Goal: Information Seeking & Learning: Learn about a topic

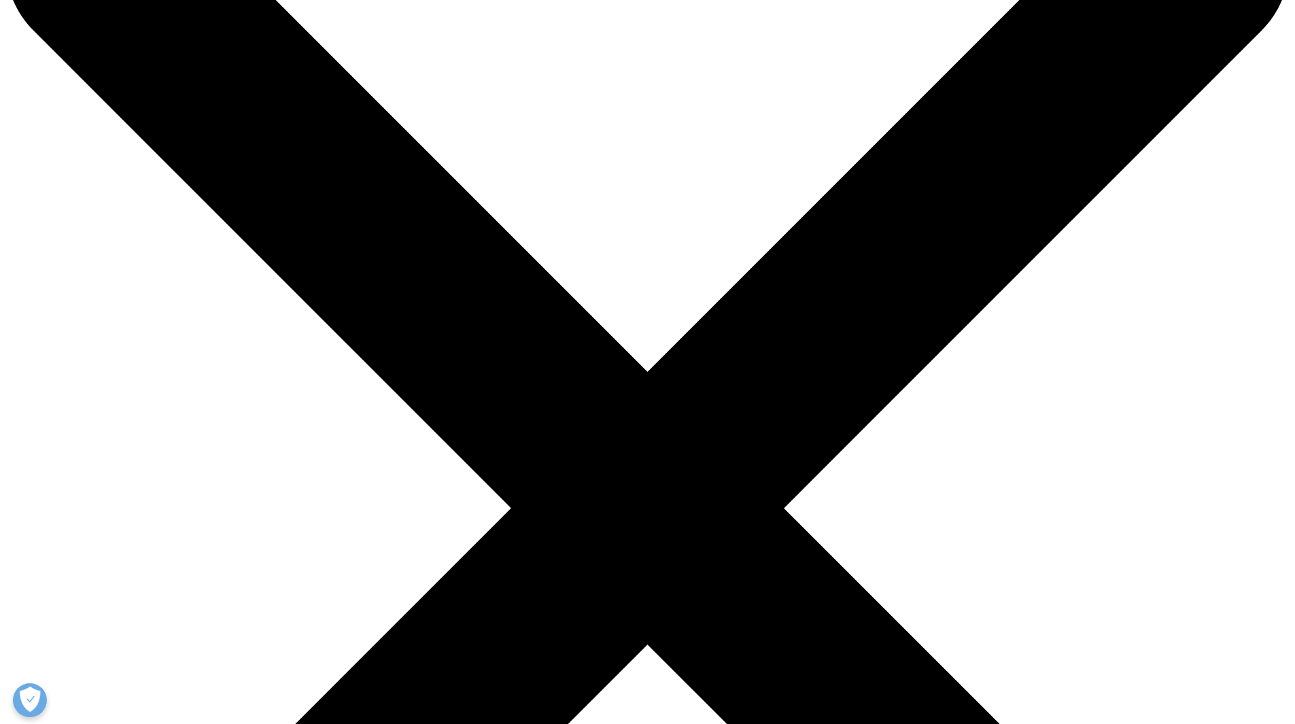
drag, startPoint x: 581, startPoint y: 406, endPoint x: 665, endPoint y: 589, distance: 201.3
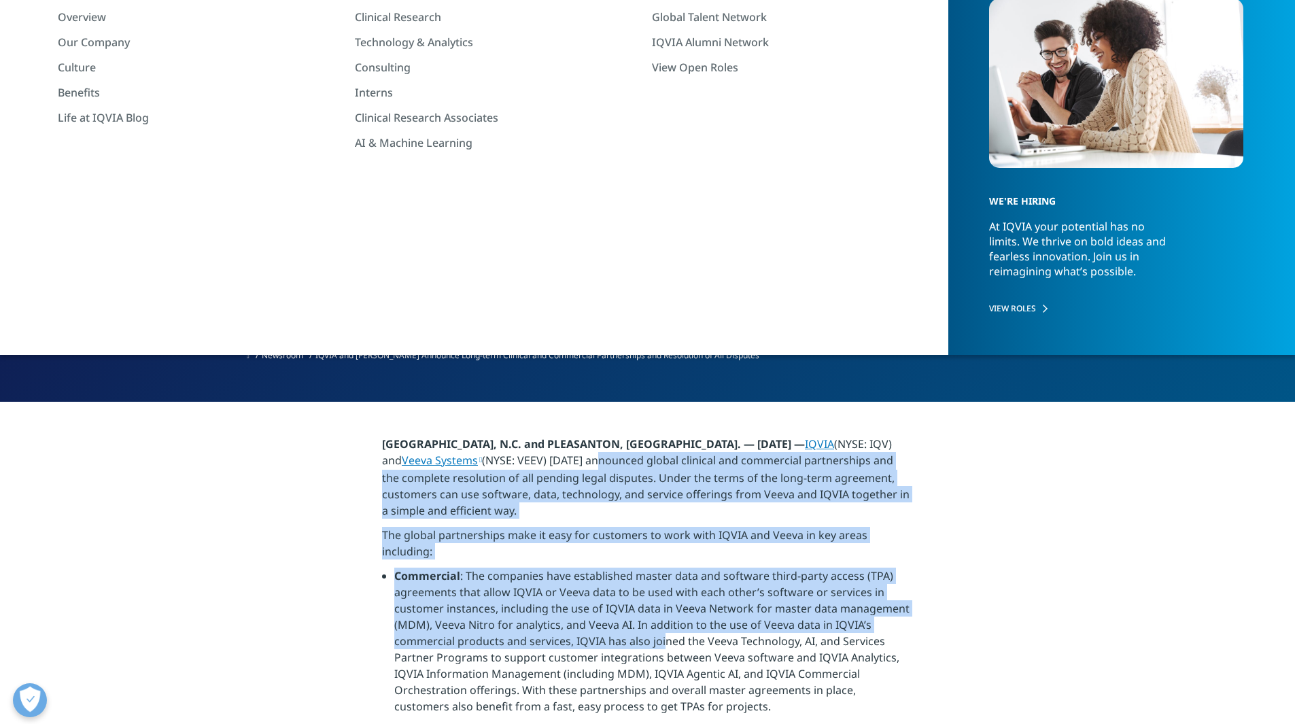
click at [665, 589] on li "Commercial : The companies have established master data and software third-part…" at bounding box center [653, 646] width 519 height 157
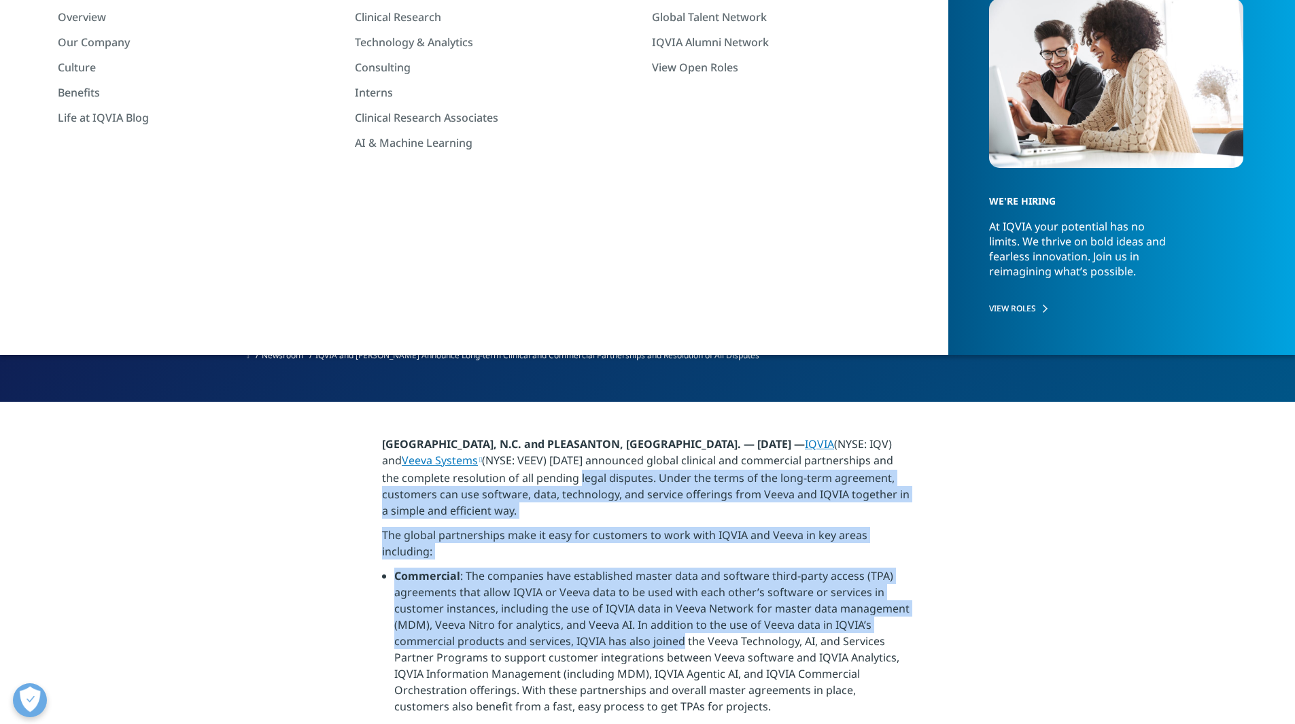
drag, startPoint x: 665, startPoint y: 589, endPoint x: 579, endPoint y: 431, distance: 180.1
click at [579, 436] on p "[GEOGRAPHIC_DATA], N.C. and PLEASANTON, [GEOGRAPHIC_DATA]. — [DATE] — IQVIA (NY…" at bounding box center [647, 481] width 531 height 91
drag, startPoint x: 579, startPoint y: 431, endPoint x: 664, endPoint y: 613, distance: 201.0
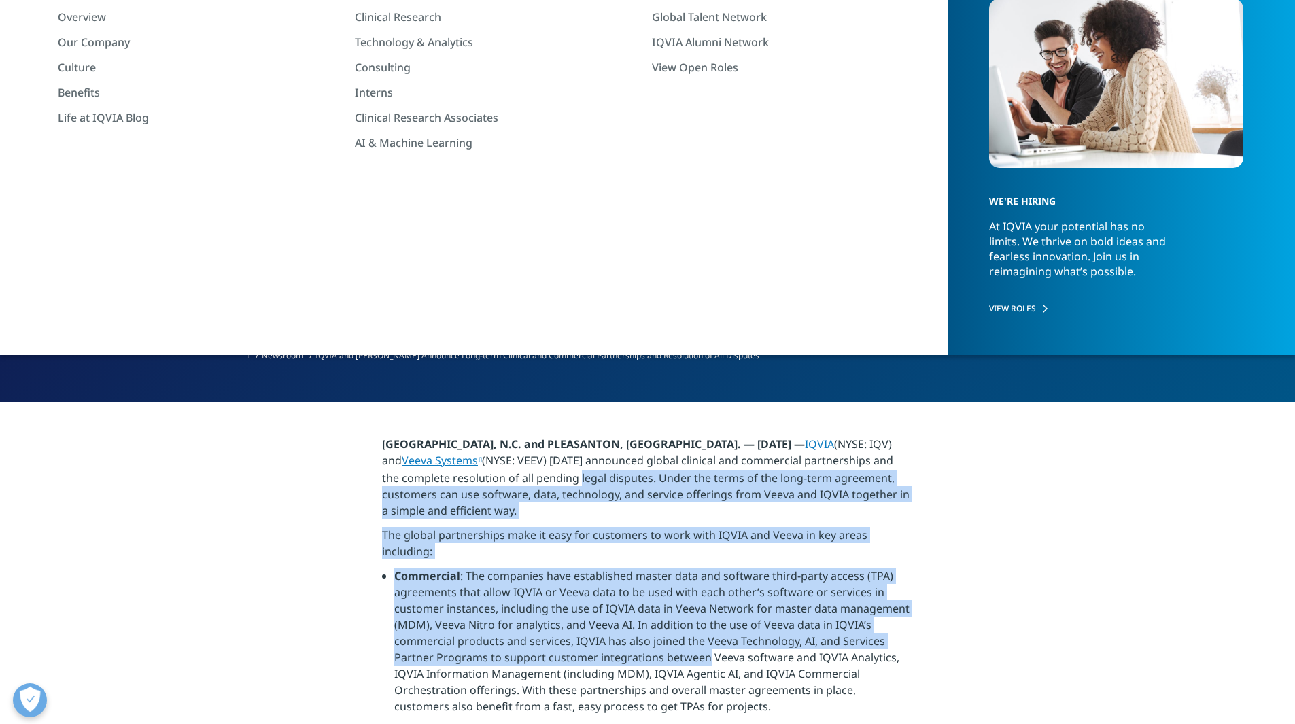
click at [664, 613] on li "Commercial : The companies have established master data and software third-part…" at bounding box center [653, 646] width 519 height 157
drag, startPoint x: 664, startPoint y: 613, endPoint x: 587, endPoint y: 447, distance: 183.7
click at [587, 447] on p "[GEOGRAPHIC_DATA], N.C. and PLEASANTON, [GEOGRAPHIC_DATA]. — [DATE] — IQVIA (NY…" at bounding box center [647, 481] width 531 height 91
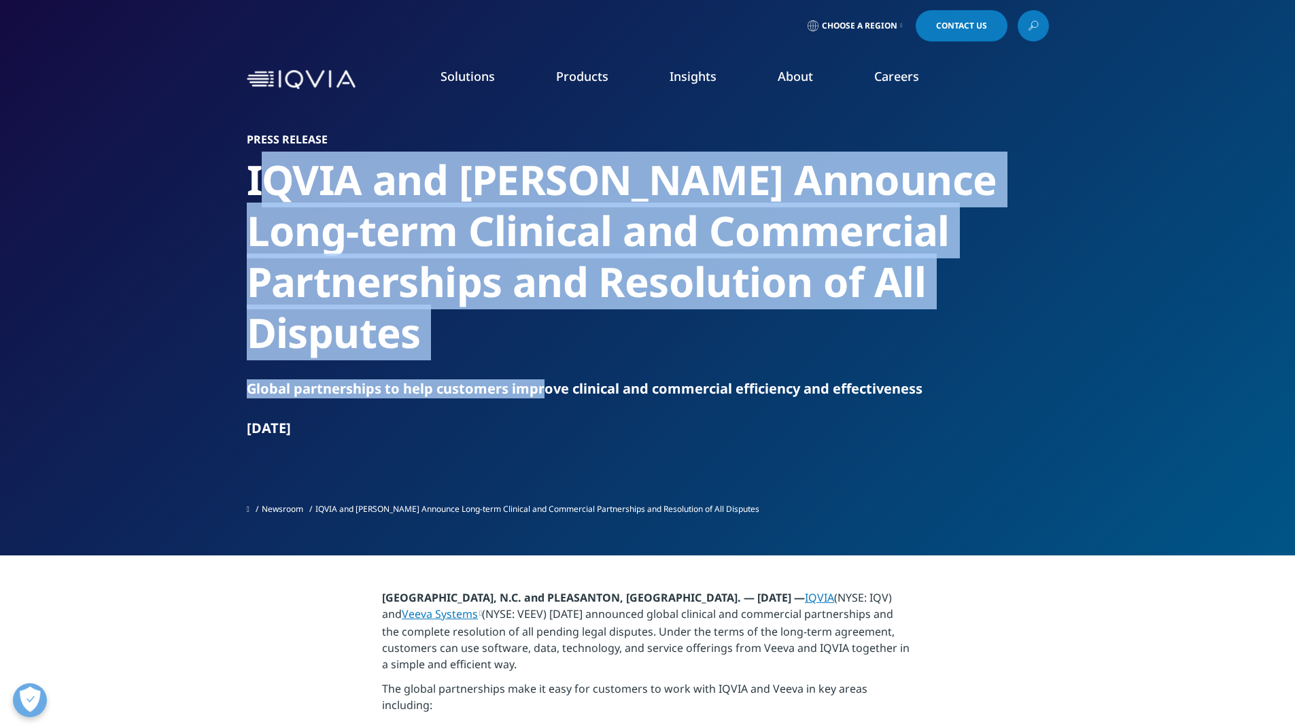
drag, startPoint x: 265, startPoint y: 188, endPoint x: 365, endPoint y: 326, distance: 170.4
click at [365, 326] on div "Press Release [PERSON_NAME] and [PERSON_NAME] Announce Long-term Clinical and C…" at bounding box center [648, 285] width 802 height 305
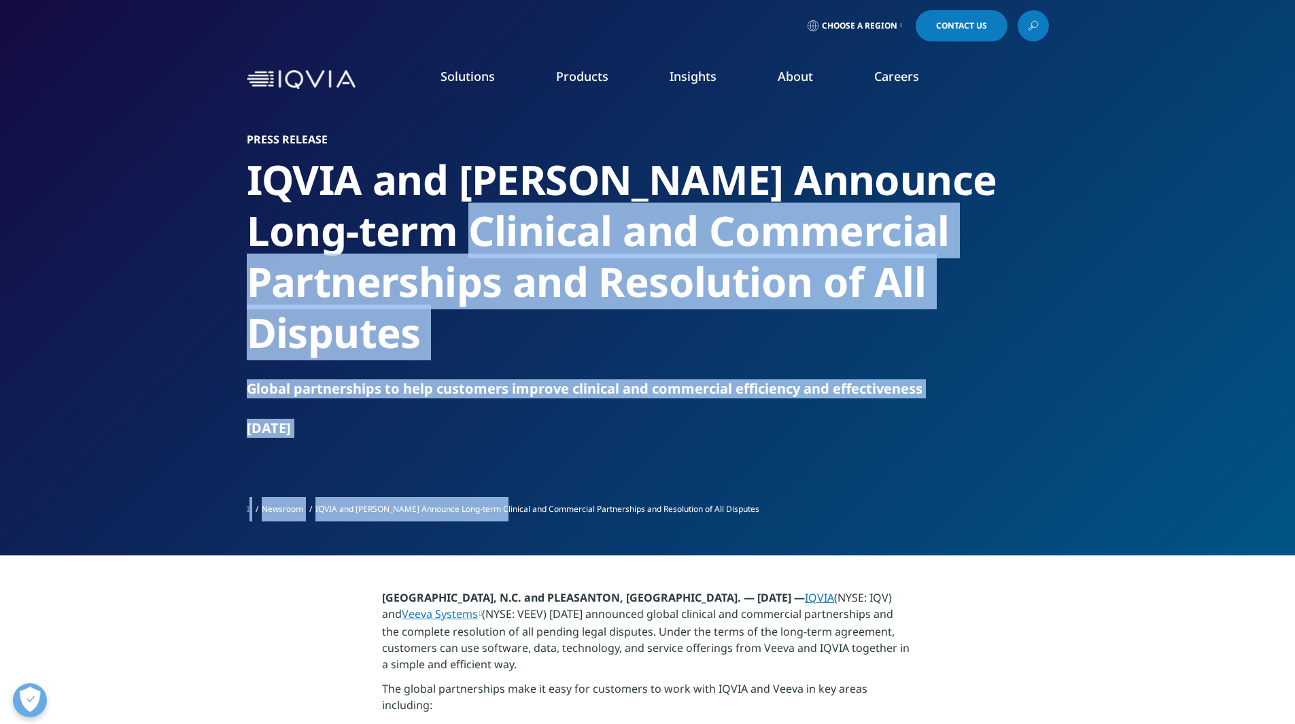
drag, startPoint x: 392, startPoint y: 253, endPoint x: 502, endPoint y: 391, distance: 177.0
click at [502, 391] on div "Press Release [PERSON_NAME] and [PERSON_NAME] Announce Long-term Clinical and C…" at bounding box center [648, 327] width 802 height 389
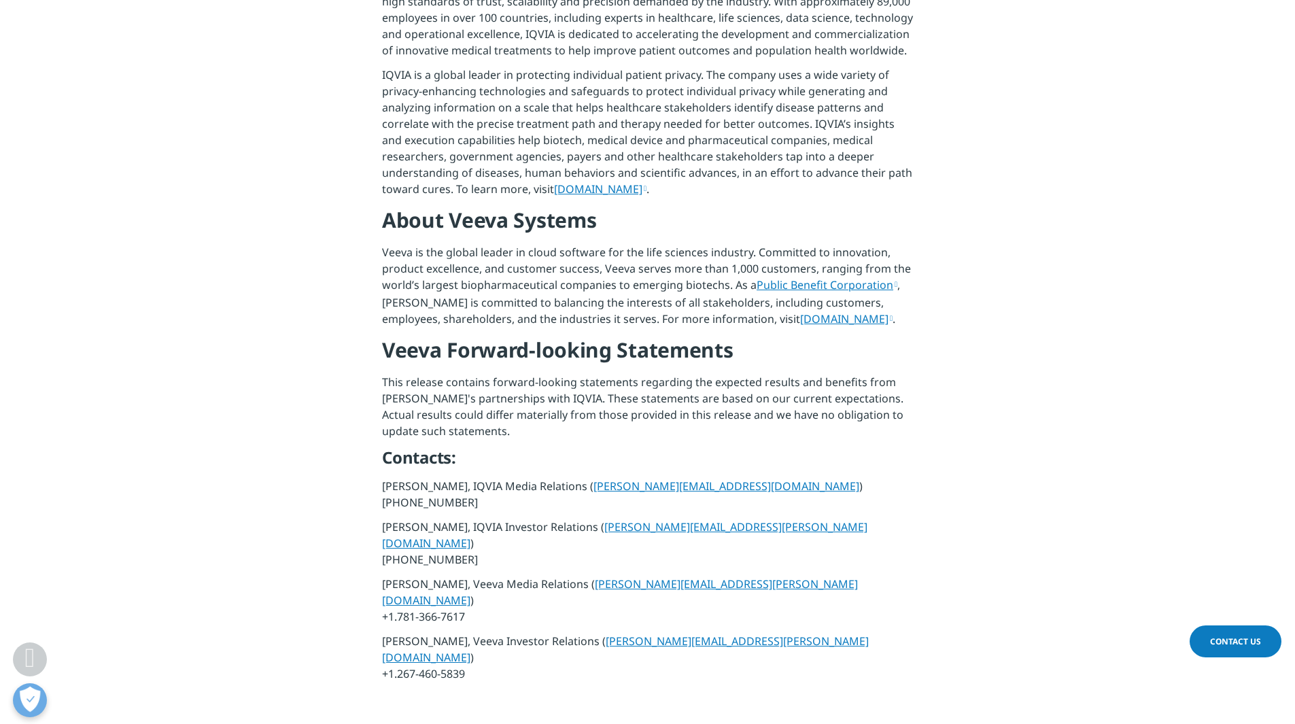
scroll to position [1342, 0]
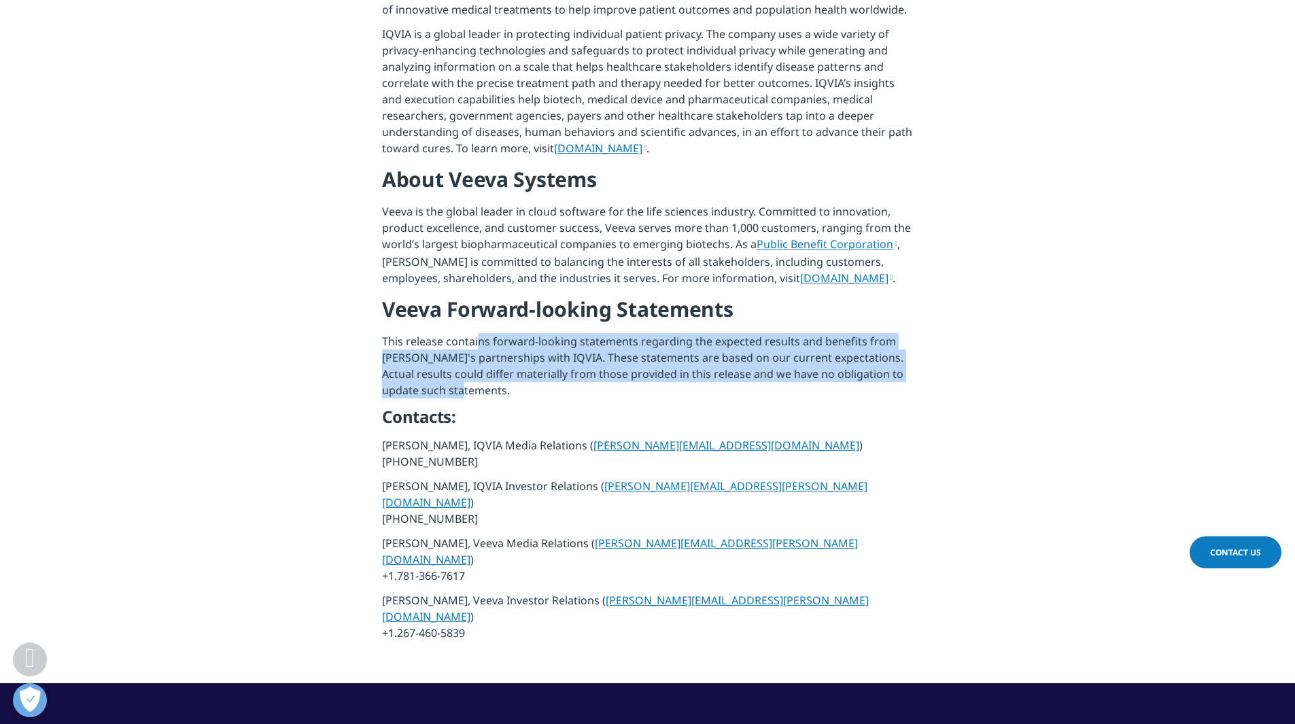
drag, startPoint x: 477, startPoint y: 285, endPoint x: 528, endPoint y: 331, distance: 68.8
click at [528, 333] on p "This release contains forward-looking statements regarding the expected results…" at bounding box center [647, 369] width 531 height 73
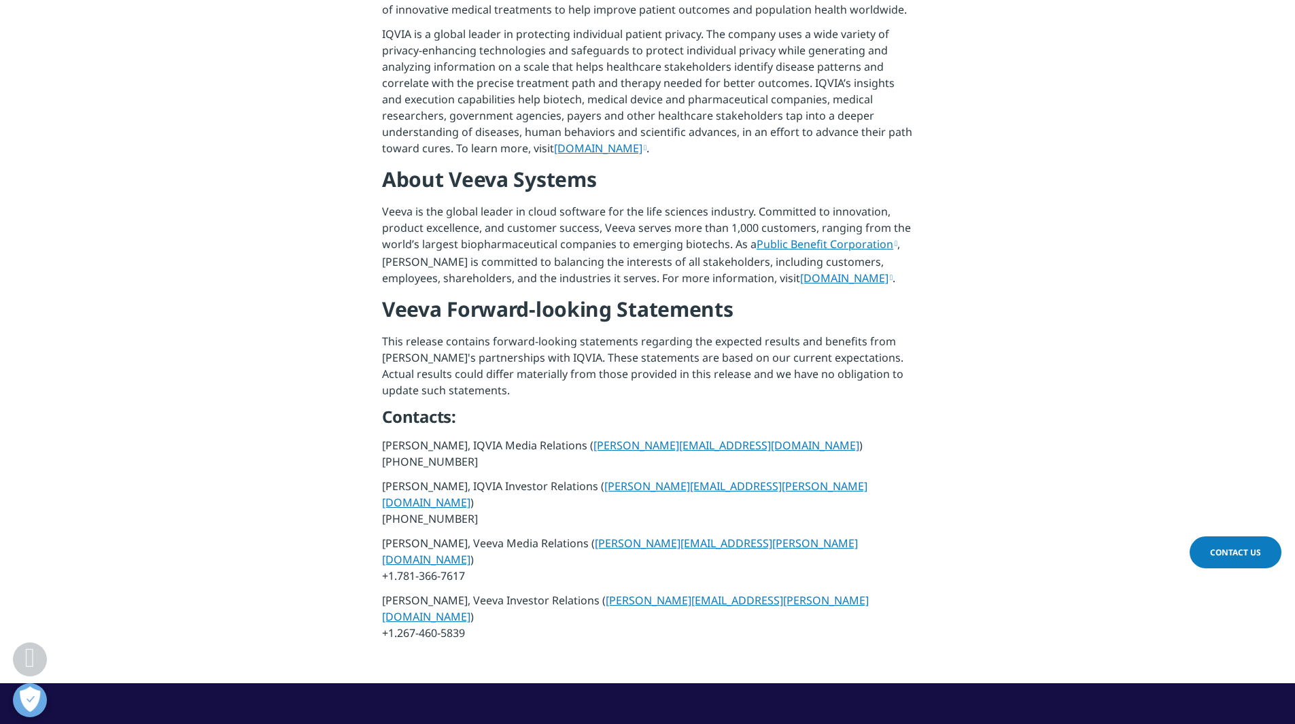
click at [528, 333] on p "This release contains forward-looking statements regarding the expected results…" at bounding box center [647, 369] width 531 height 73
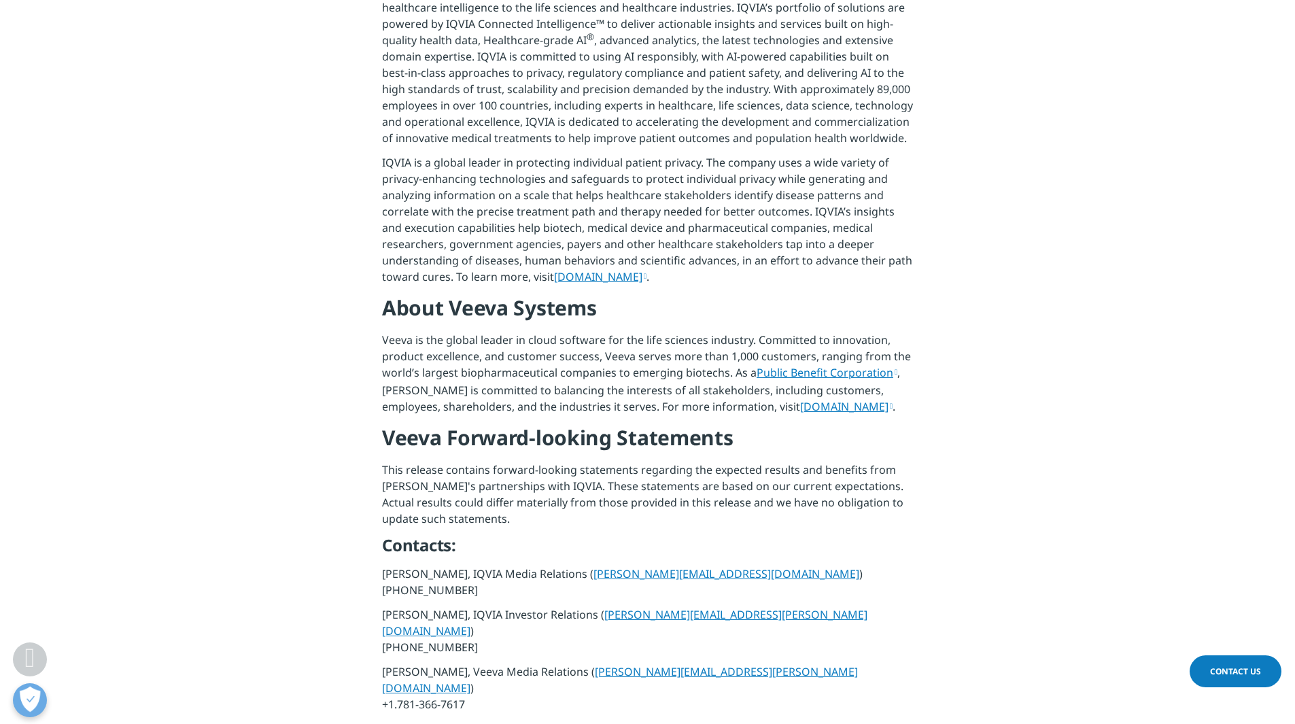
scroll to position [1209, 0]
